Goal: Contribute content: Contribute content

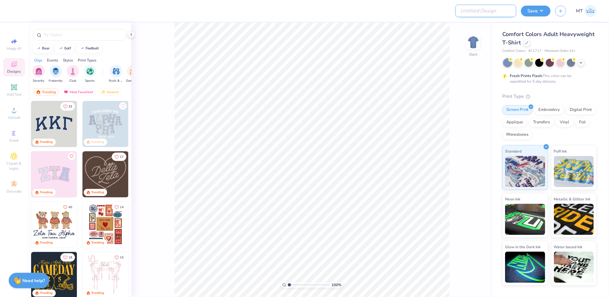
click at [494, 10] on input "Design Title" at bounding box center [485, 11] width 61 height 12
paste input "FPS239259"
type input "FPS239259"
click at [525, 42] on icon at bounding box center [526, 42] width 3 height 3
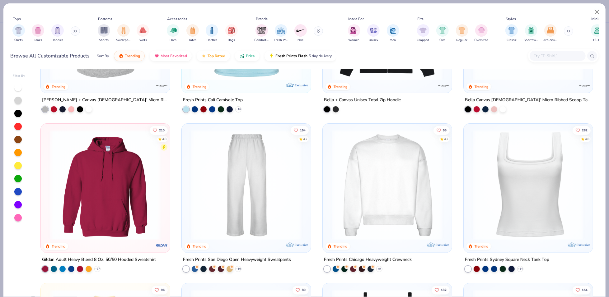
scroll to position [276, 0]
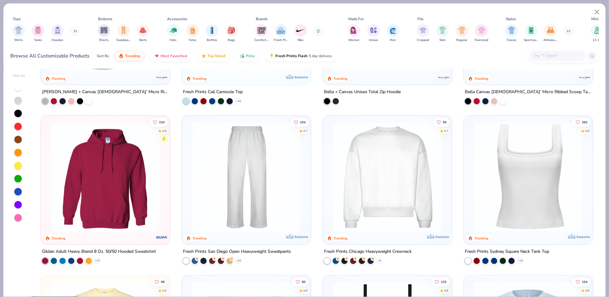
click at [339, 155] on img at bounding box center [387, 177] width 117 height 110
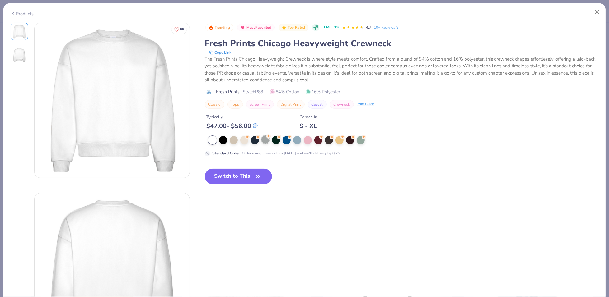
click at [268, 142] on div at bounding box center [265, 140] width 8 height 8
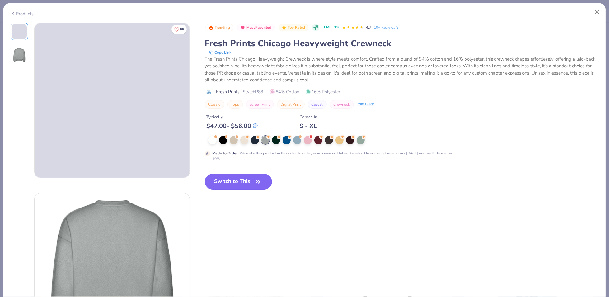
click at [256, 182] on icon "button" at bounding box center [258, 182] width 9 height 9
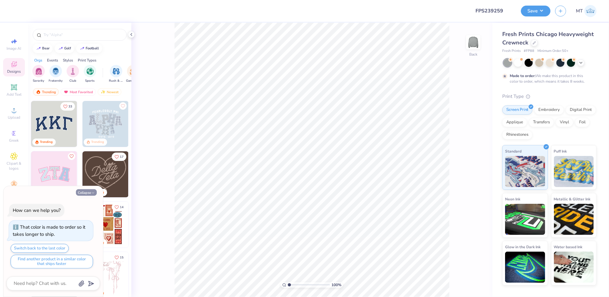
click at [86, 195] on button "Collapse" at bounding box center [86, 192] width 21 height 7
type textarea "x"
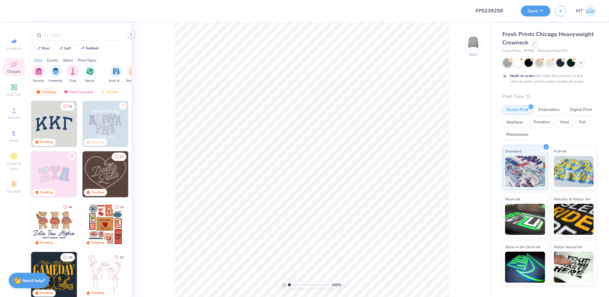
click at [132, 35] on polyline at bounding box center [131, 34] width 1 height 2
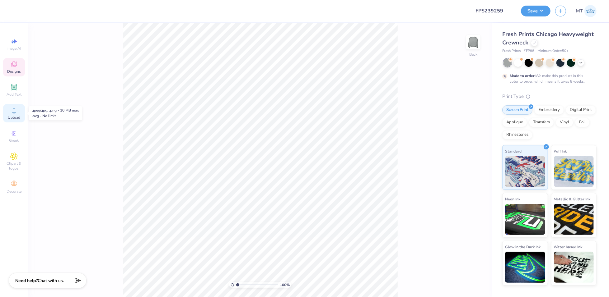
click at [12, 113] on icon at bounding box center [13, 110] width 7 height 7
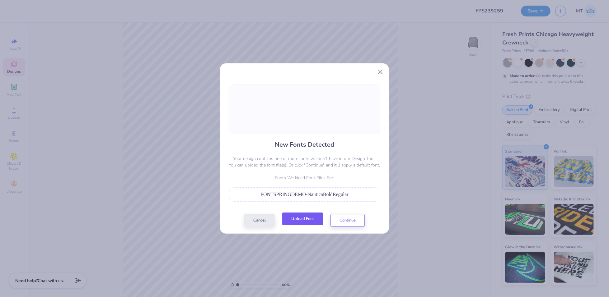
click at [302, 220] on button "Upload Font" at bounding box center [302, 219] width 41 height 13
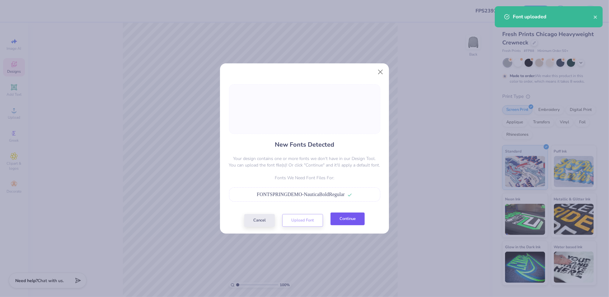
click at [358, 219] on button "Continue" at bounding box center [347, 219] width 34 height 13
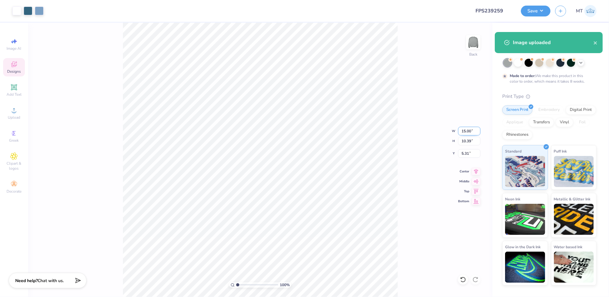
click at [466, 133] on input "15.00" at bounding box center [469, 131] width 22 height 9
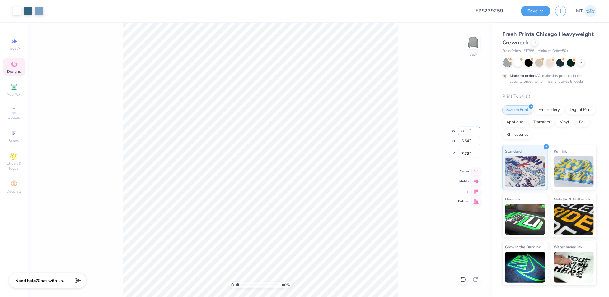
type input "8.00"
type input "5.54"
type input "7.73"
click at [467, 128] on input "8.00" at bounding box center [469, 131] width 22 height 9
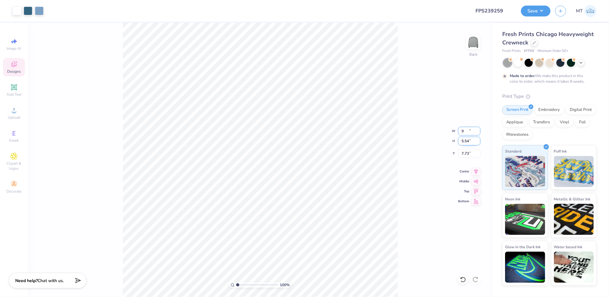
type input "9.00"
type input "6.23"
click at [464, 152] on input "7.38" at bounding box center [469, 153] width 22 height 9
type input "3.00"
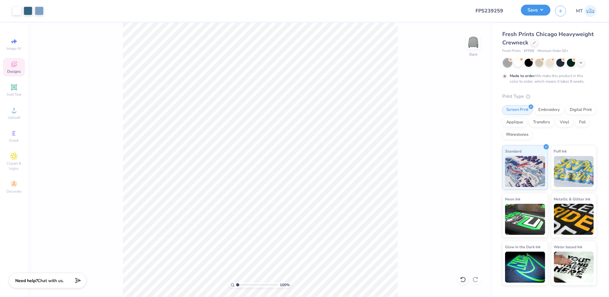
click at [542, 13] on button "Save" at bounding box center [536, 10] width 30 height 11
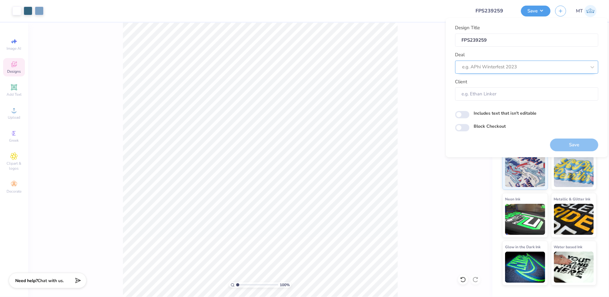
click at [527, 67] on div at bounding box center [524, 67] width 124 height 8
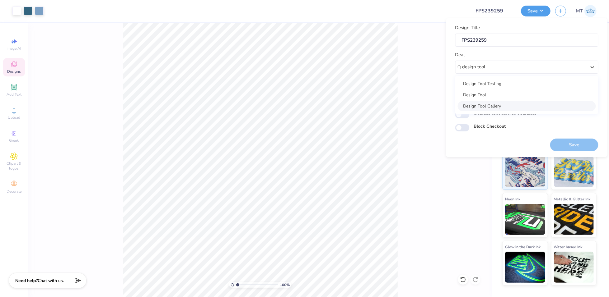
click at [495, 108] on div "Design Tool Gallery" at bounding box center [527, 106] width 138 height 10
type input "design tool"
type input "Design Tool Gallery User"
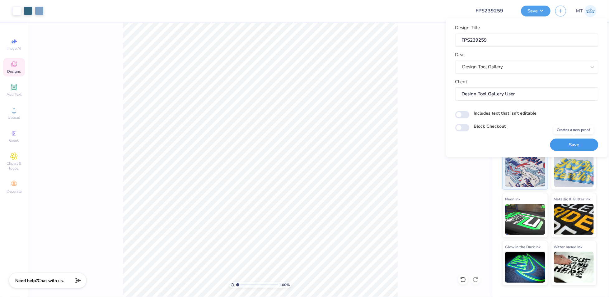
click at [570, 139] on button "Save" at bounding box center [574, 145] width 48 height 13
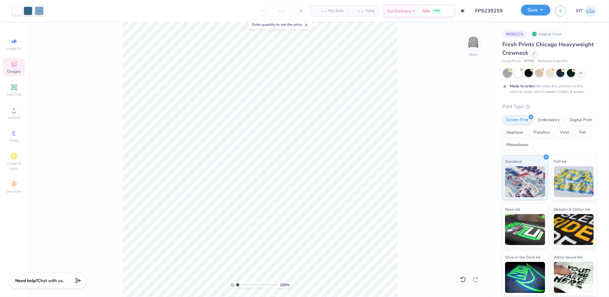
click at [544, 11] on button "Save" at bounding box center [536, 10] width 30 height 11
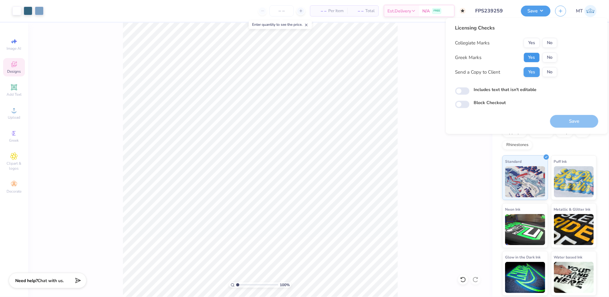
click at [531, 54] on button "Yes" at bounding box center [531, 58] width 16 height 10
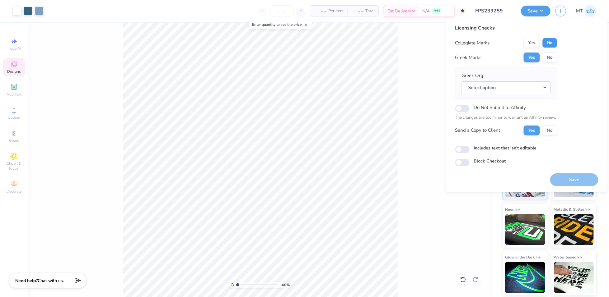
click at [551, 46] on button "No" at bounding box center [549, 43] width 15 height 10
click at [540, 85] on button "Select option" at bounding box center [506, 87] width 89 height 13
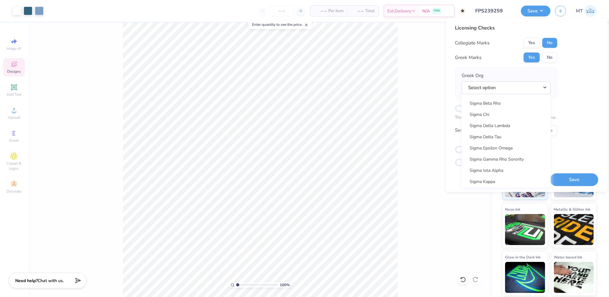
scroll to position [3992, 0]
click at [498, 185] on link "Sigma Kappa" at bounding box center [506, 186] width 84 height 10
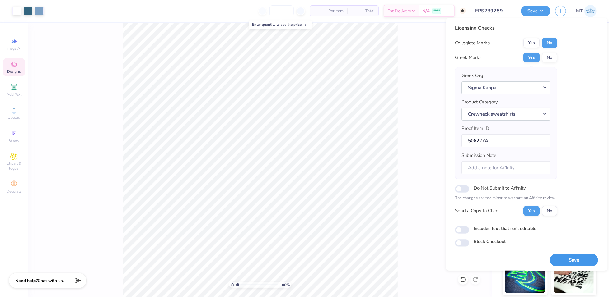
click at [574, 259] on button "Save" at bounding box center [574, 260] width 48 height 13
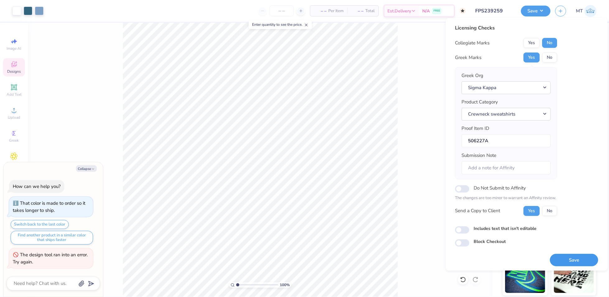
click at [586, 261] on button "Save" at bounding box center [574, 260] width 48 height 13
type textarea "x"
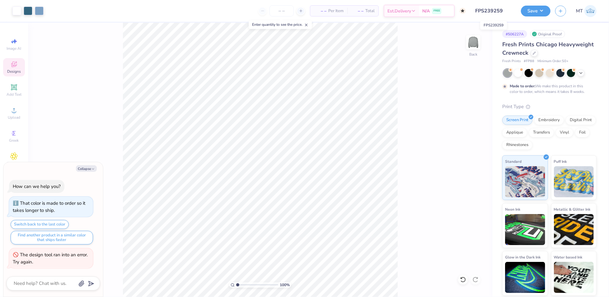
click at [518, 15] on div "Art colors – – Per Item – – Total Est. Delivery N/A FREE Design Title FPS239259…" at bounding box center [304, 11] width 609 height 22
click at [483, 10] on input "FPS239259" at bounding box center [485, 11] width 61 height 12
